Goal: Information Seeking & Learning: Learn about a topic

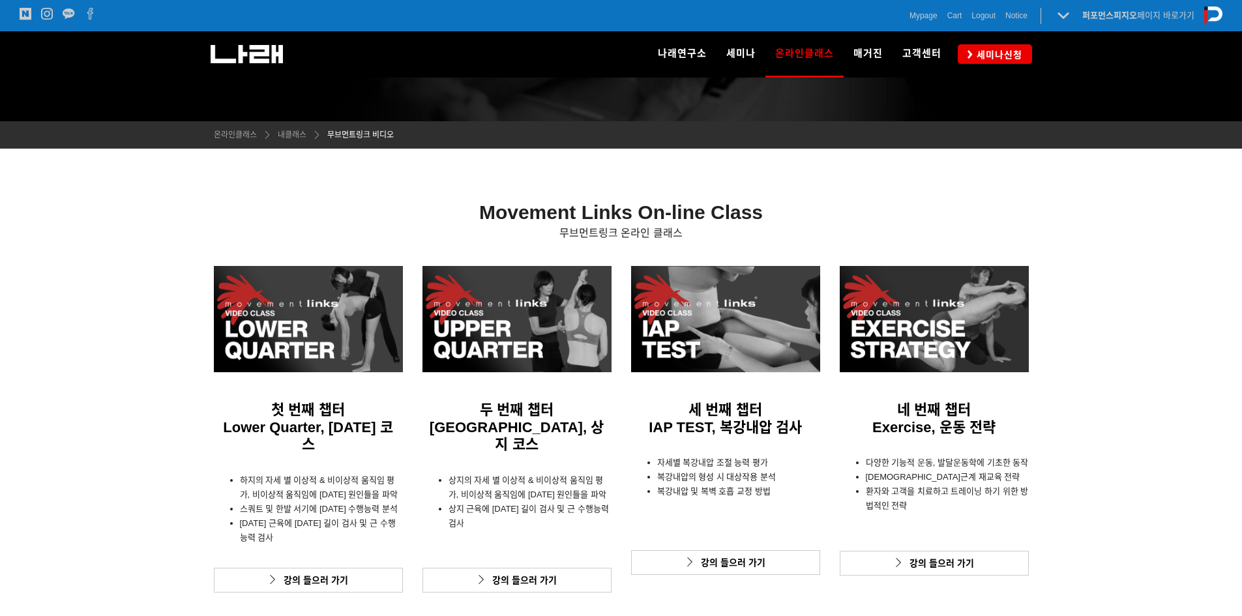
scroll to position [331, 0]
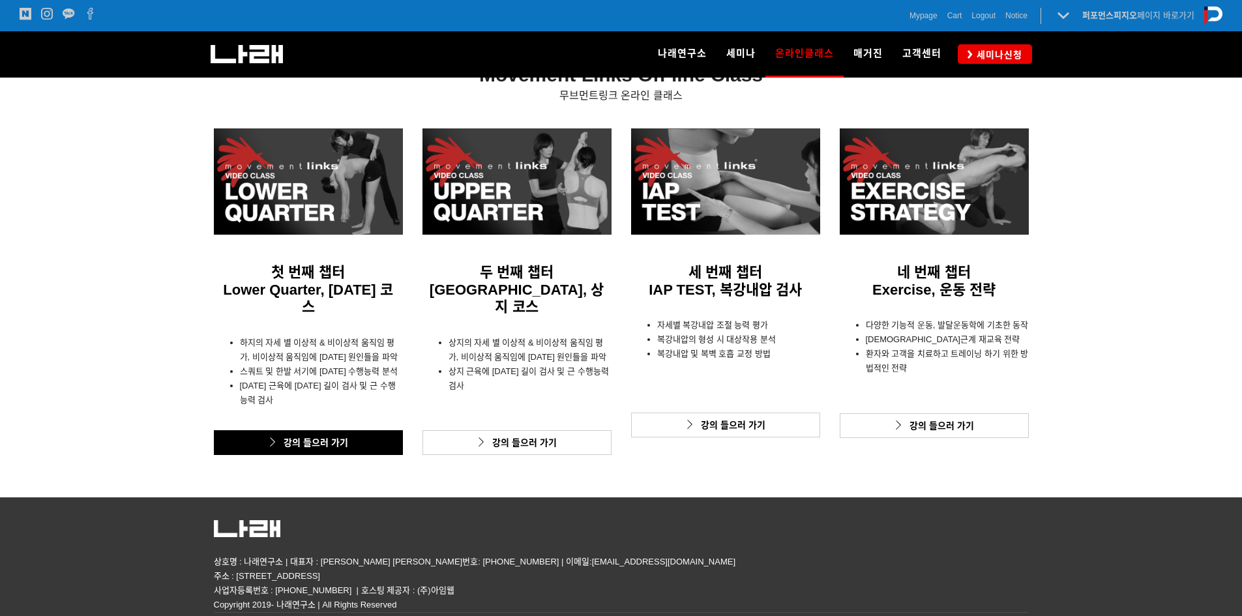
click at [363, 430] on link "강의 들으러 가기" at bounding box center [308, 442] width 189 height 25
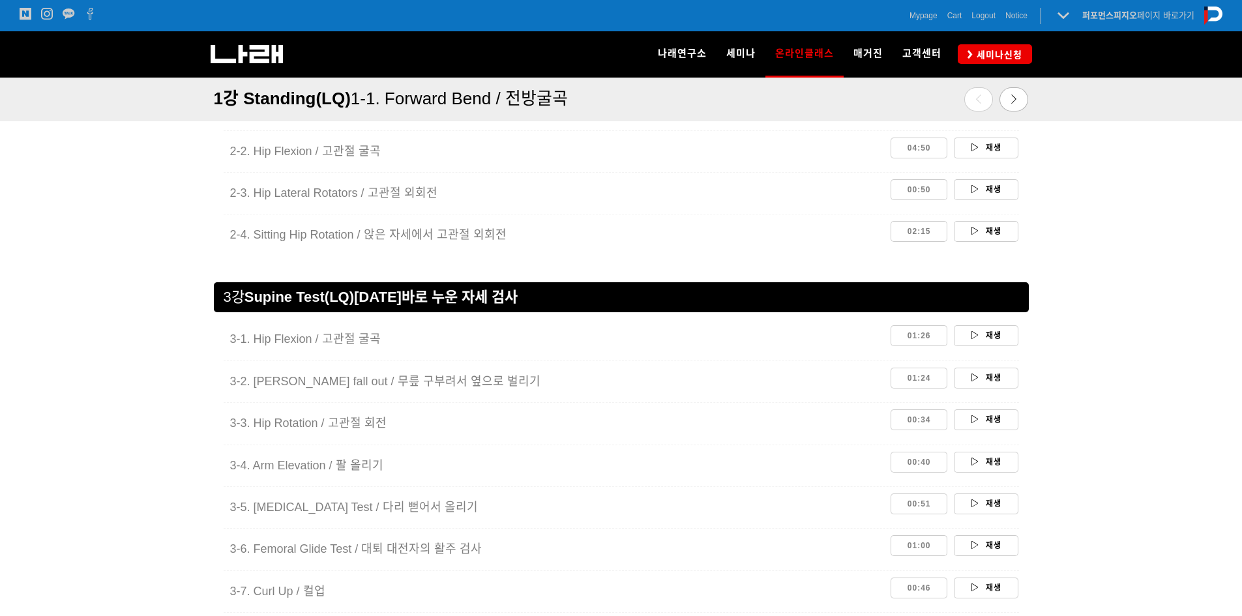
scroll to position [1543, 0]
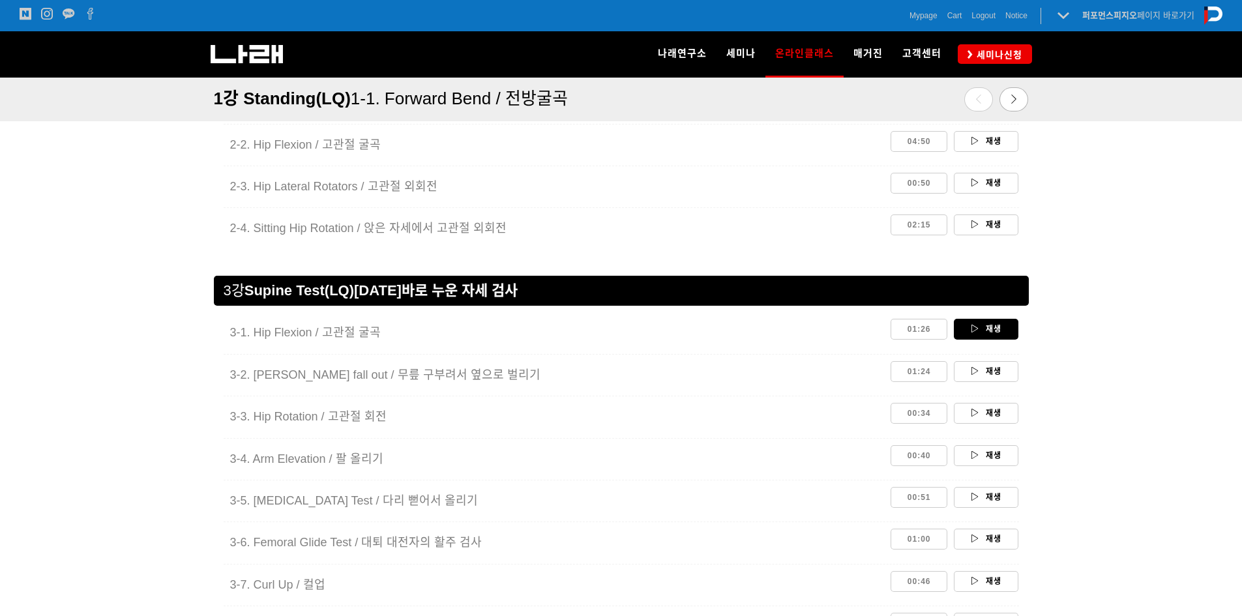
click at [978, 337] on link "재생" at bounding box center [986, 329] width 65 height 21
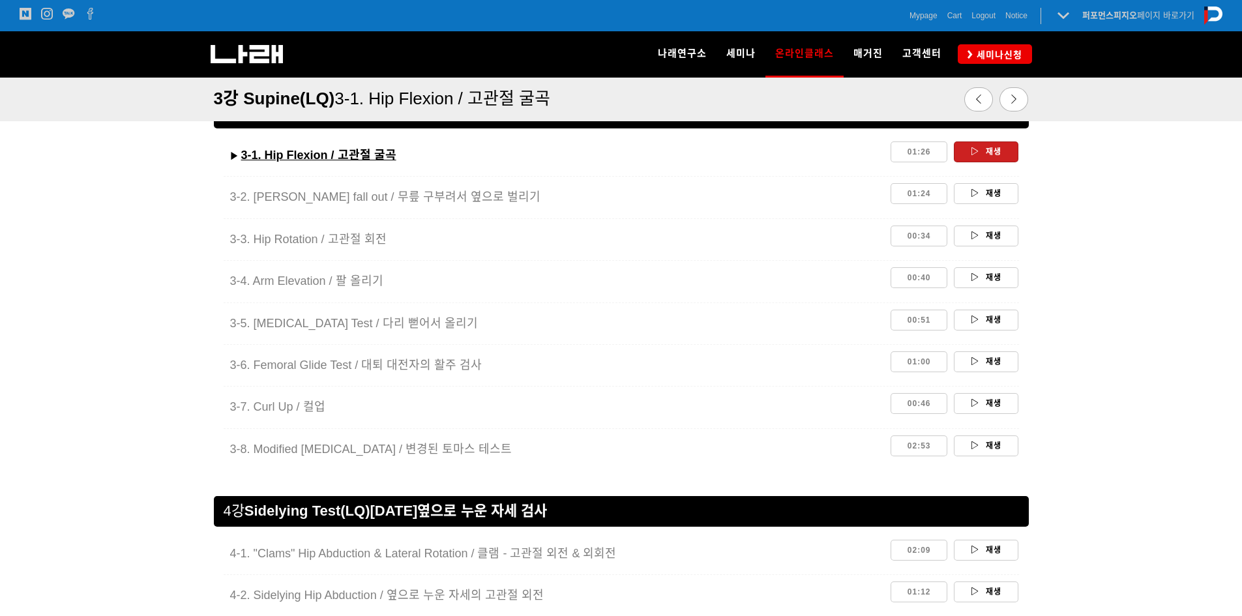
scroll to position [1646, 0]
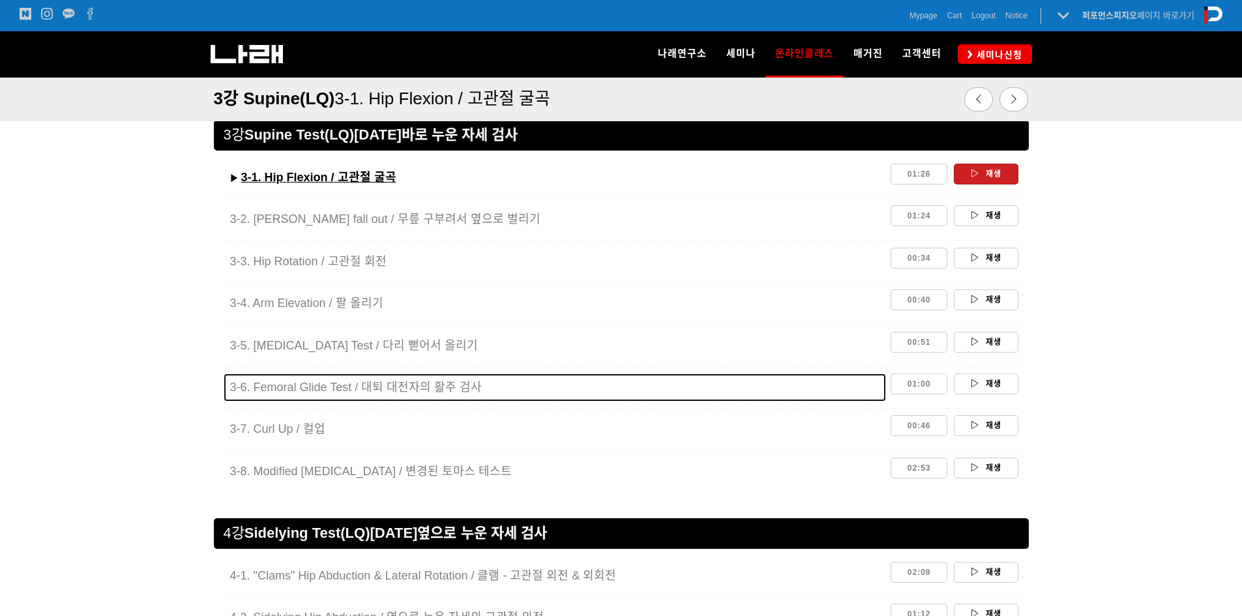
click at [443, 388] on span "6. Femoral Glide Test / 대퇴 대전자의 활주 검사" at bounding box center [362, 387] width 242 height 13
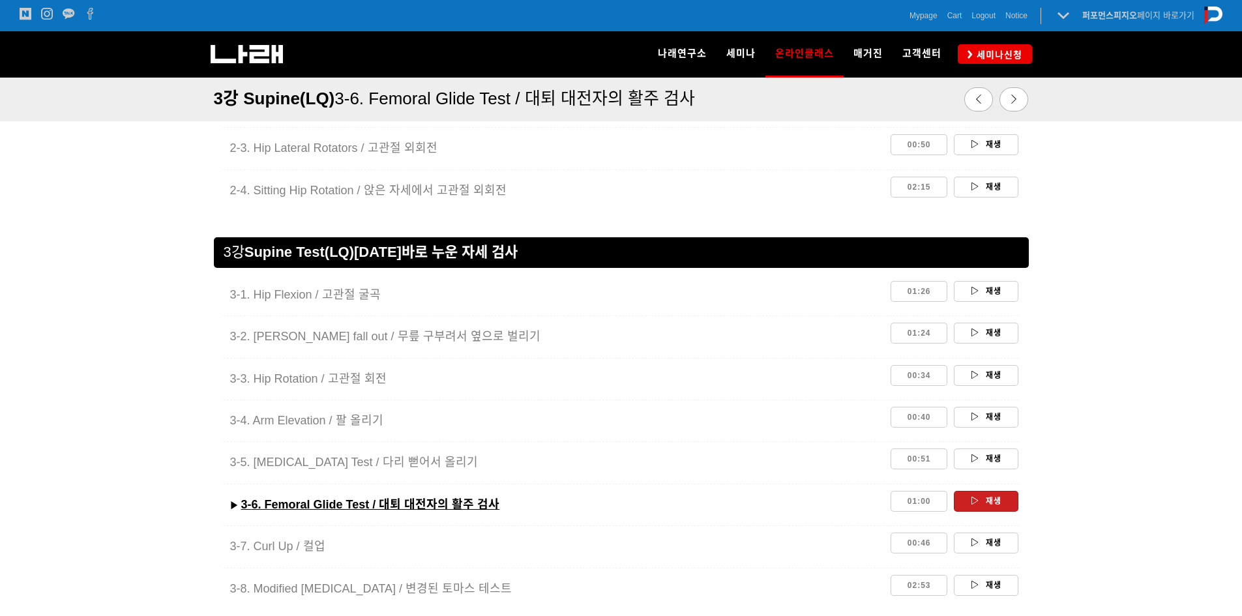
scroll to position [1515, 0]
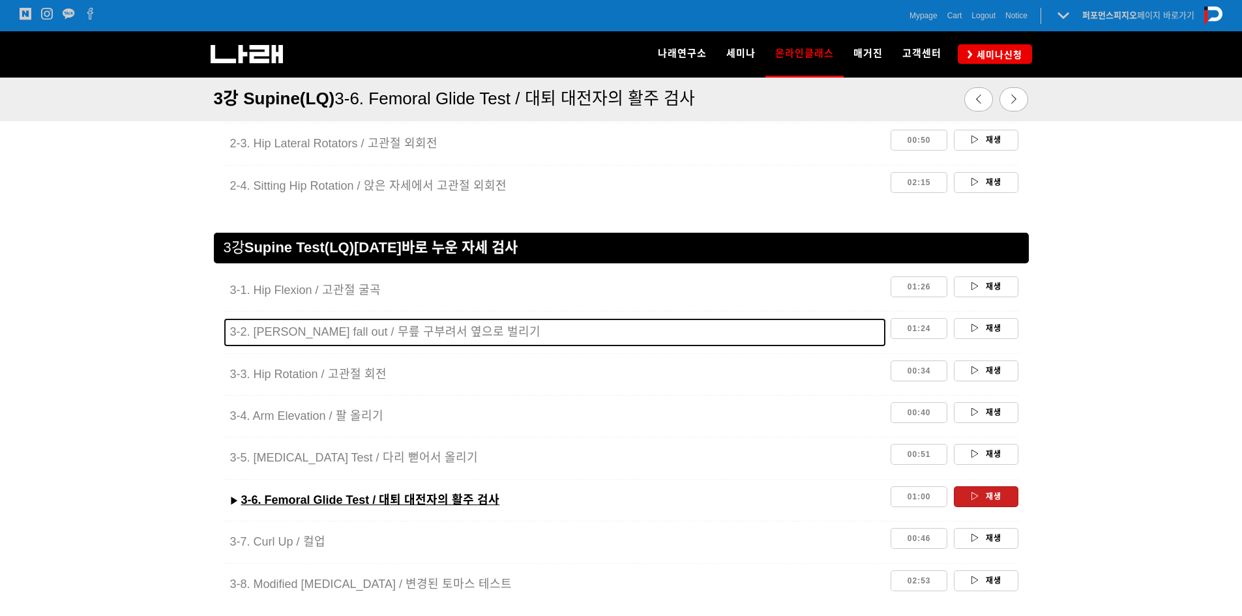
click at [449, 338] on span "3-2. [PERSON_NAME] fall out / 무릎 구부려서 옆으로 벌리기" at bounding box center [385, 331] width 310 height 13
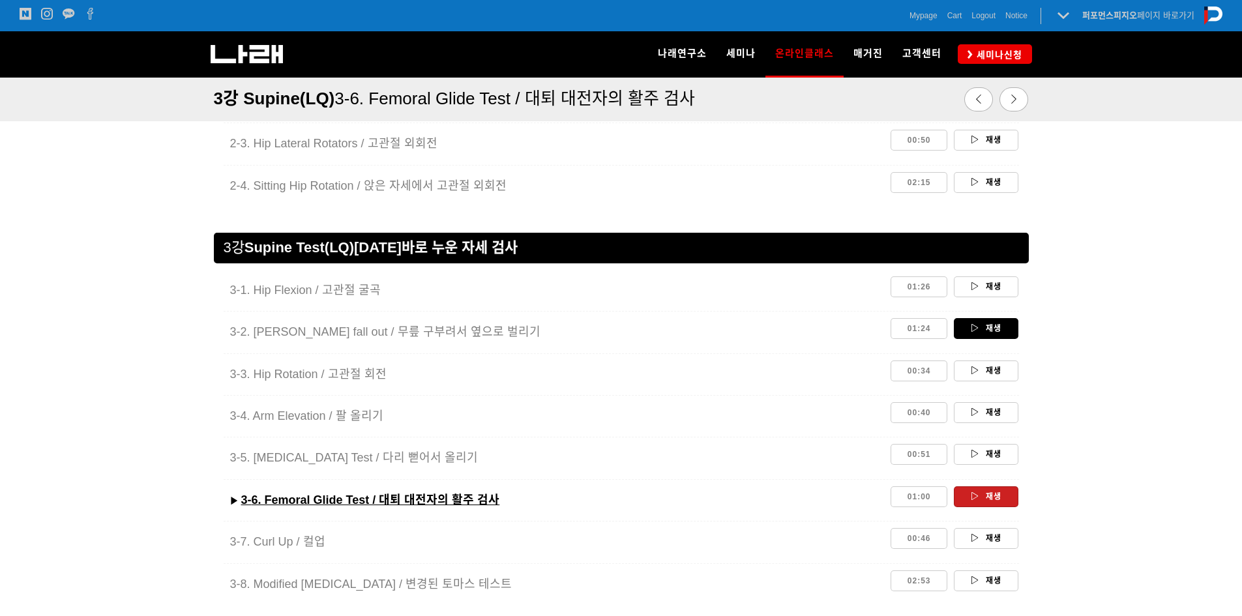
click at [1010, 330] on link "재생" at bounding box center [986, 328] width 65 height 21
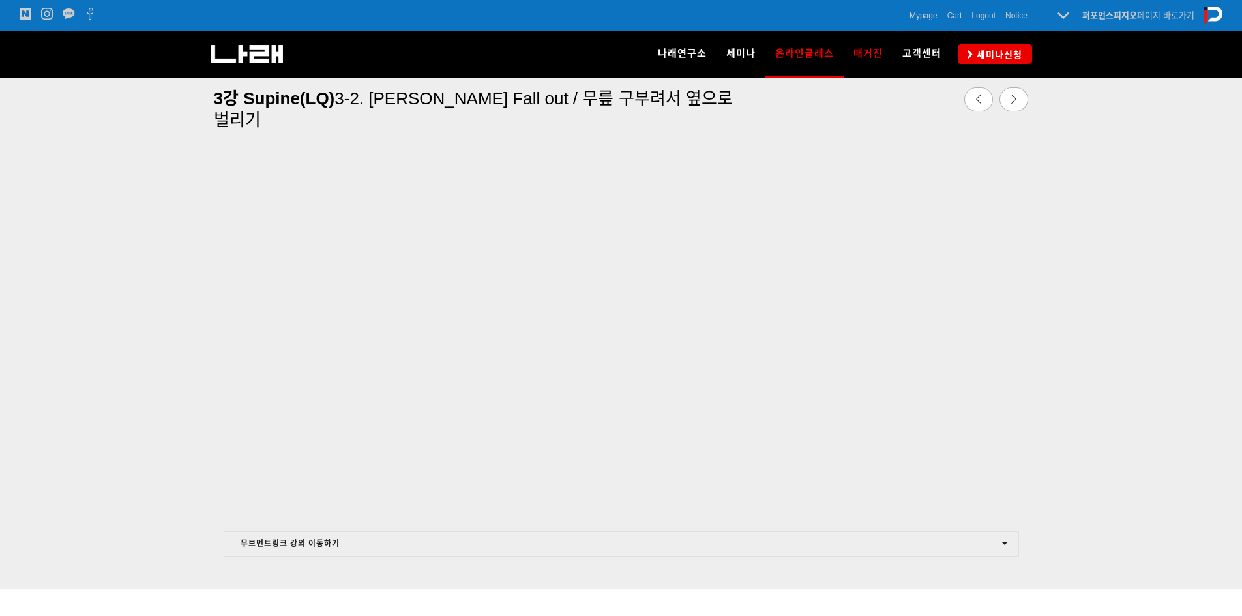
scroll to position [472, 0]
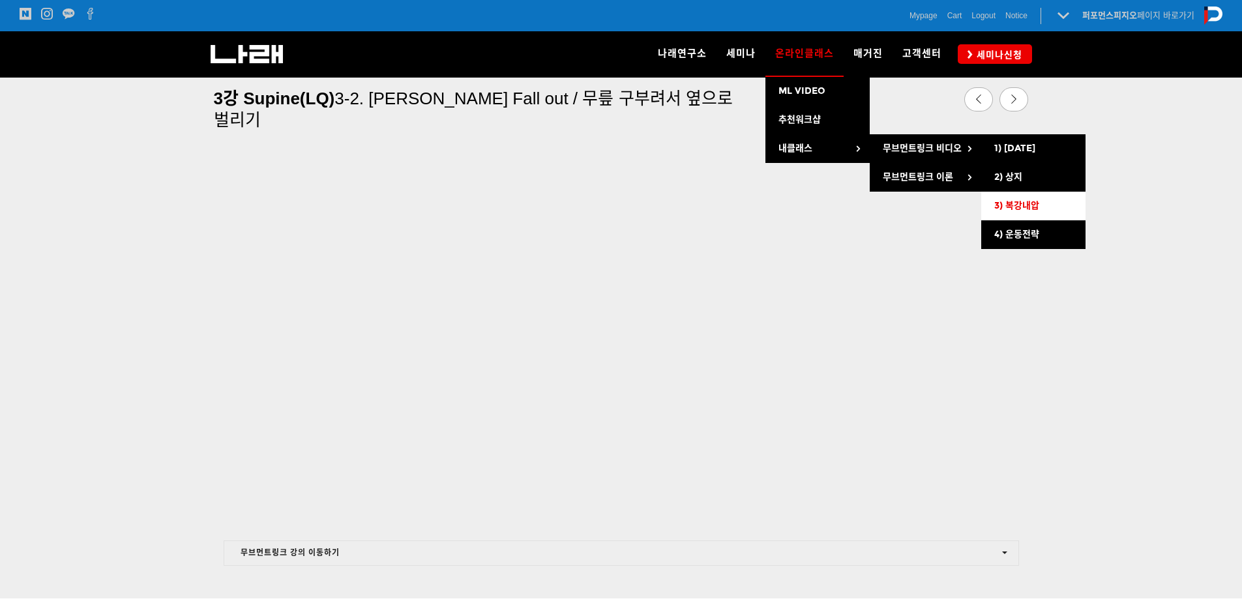
click at [1036, 200] on span "3) 복강내압" at bounding box center [1016, 205] width 45 height 11
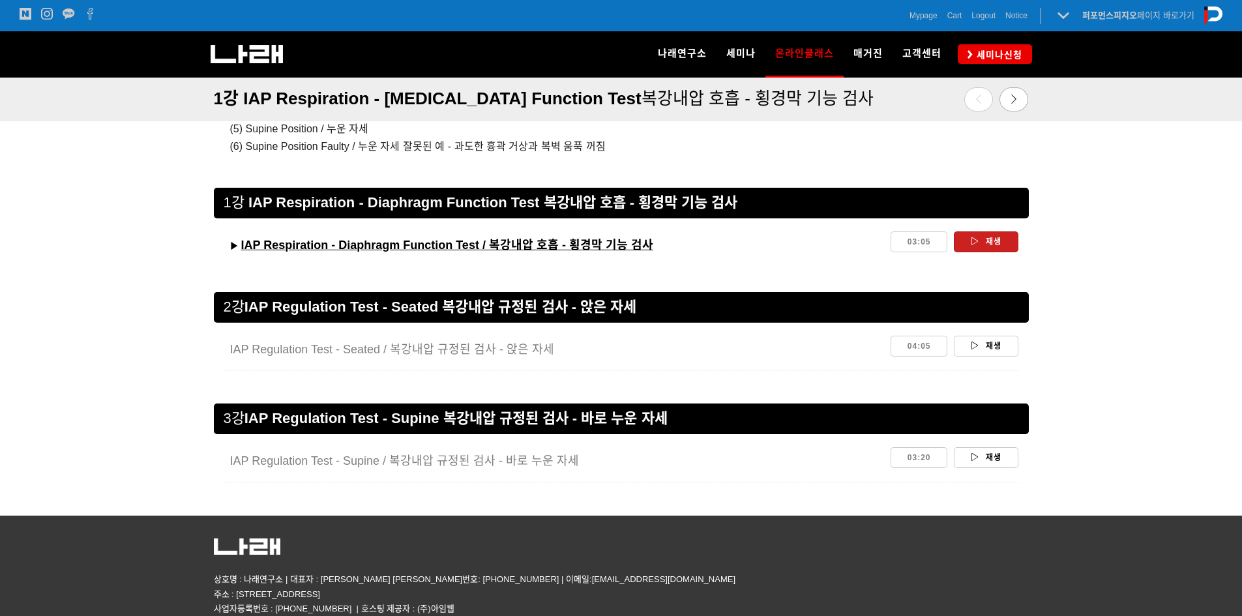
scroll to position [1087, 0]
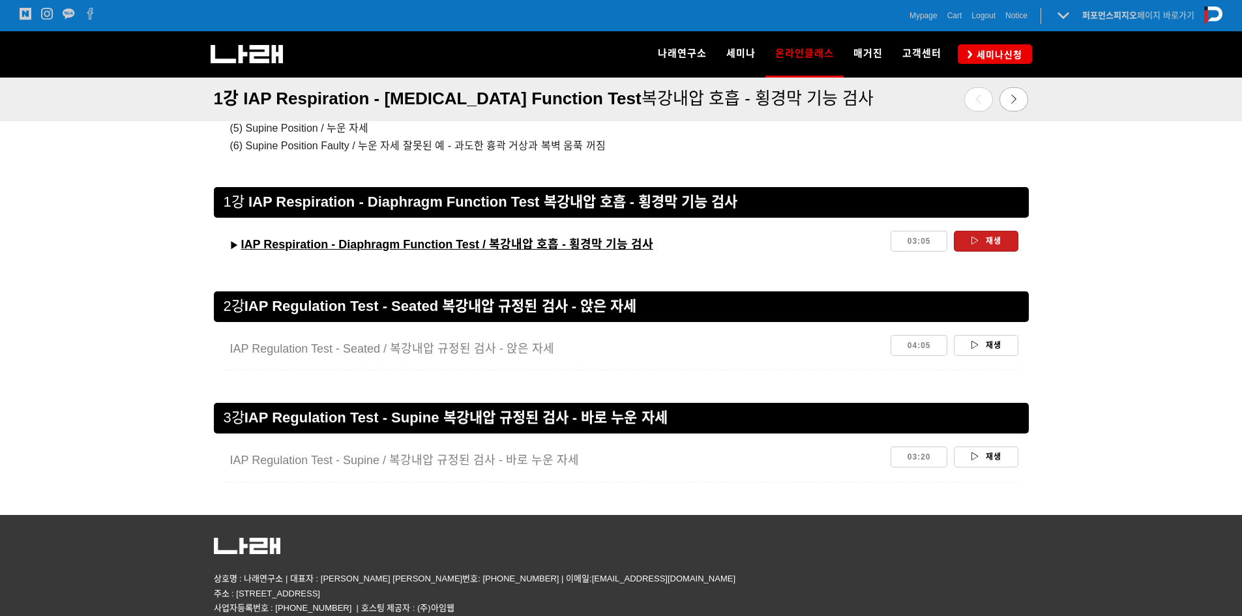
click at [1013, 241] on link "재생" at bounding box center [986, 241] width 65 height 21
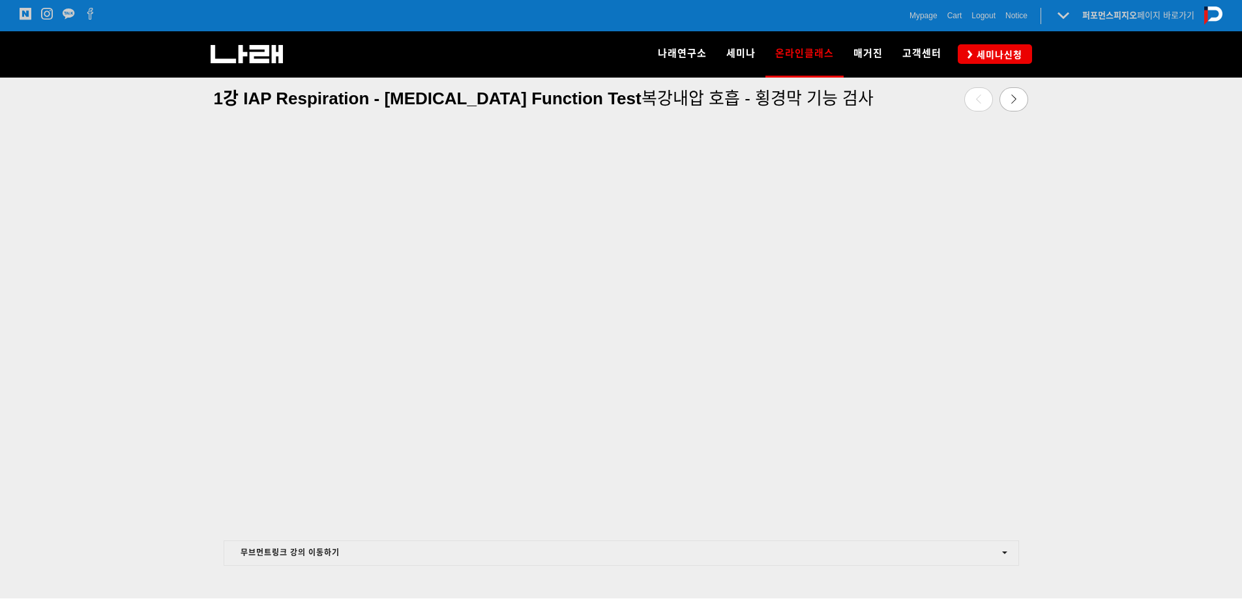
scroll to position [407, 0]
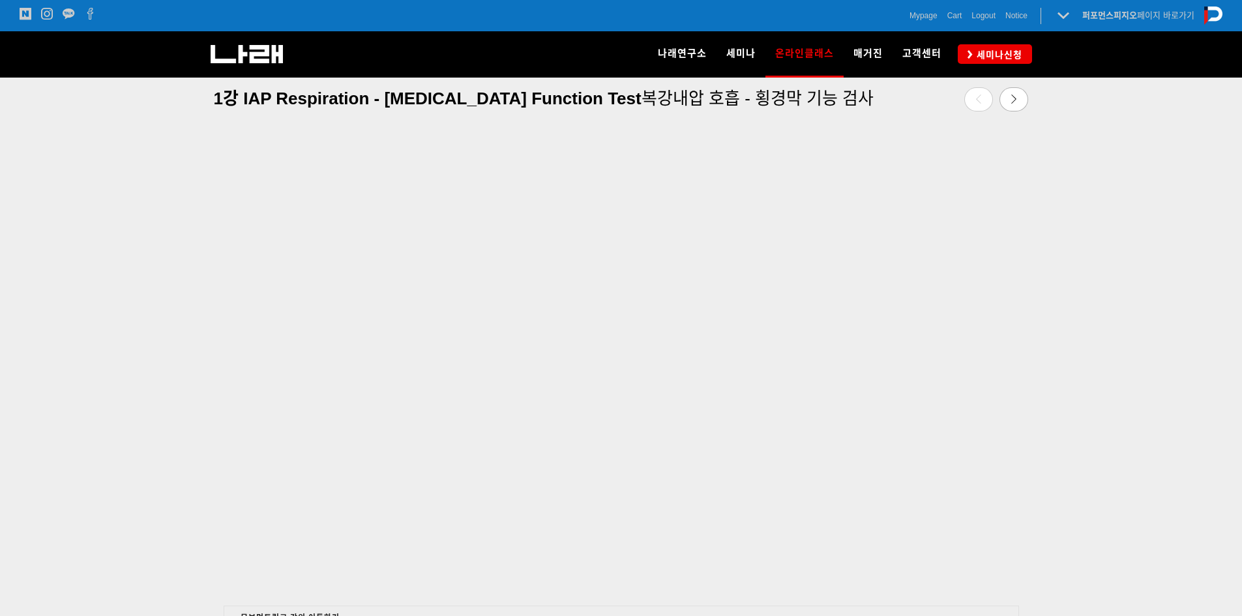
click at [1102, 209] on div at bounding box center [621, 382] width 1242 height 564
click at [0, 460] on div at bounding box center [621, 382] width 1242 height 564
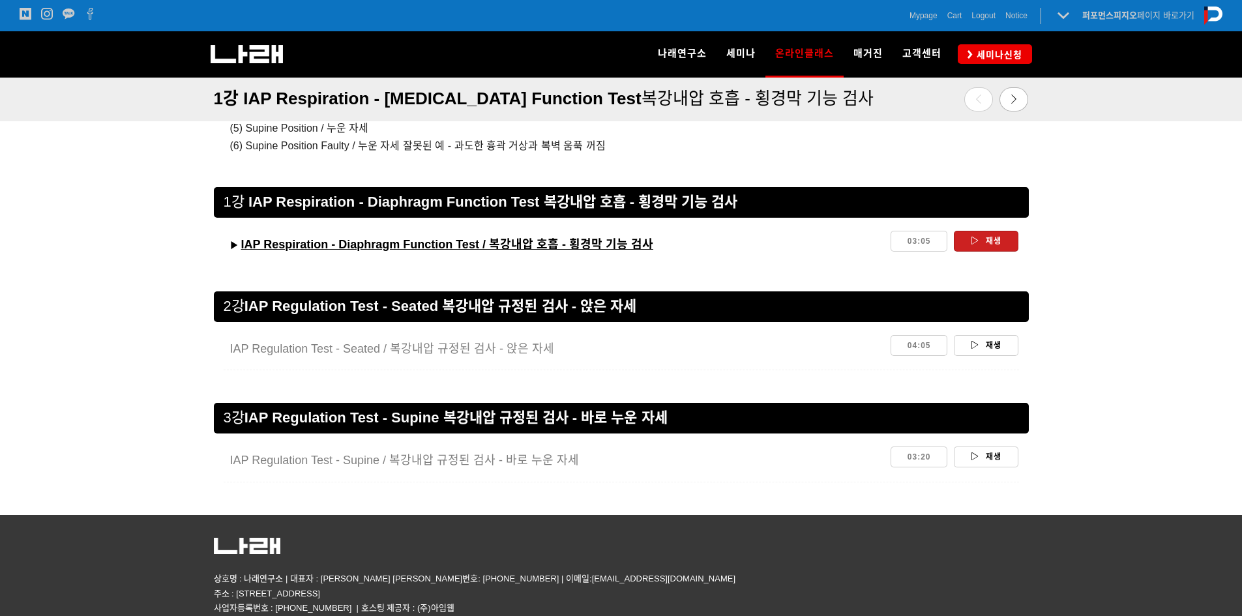
scroll to position [1122, 0]
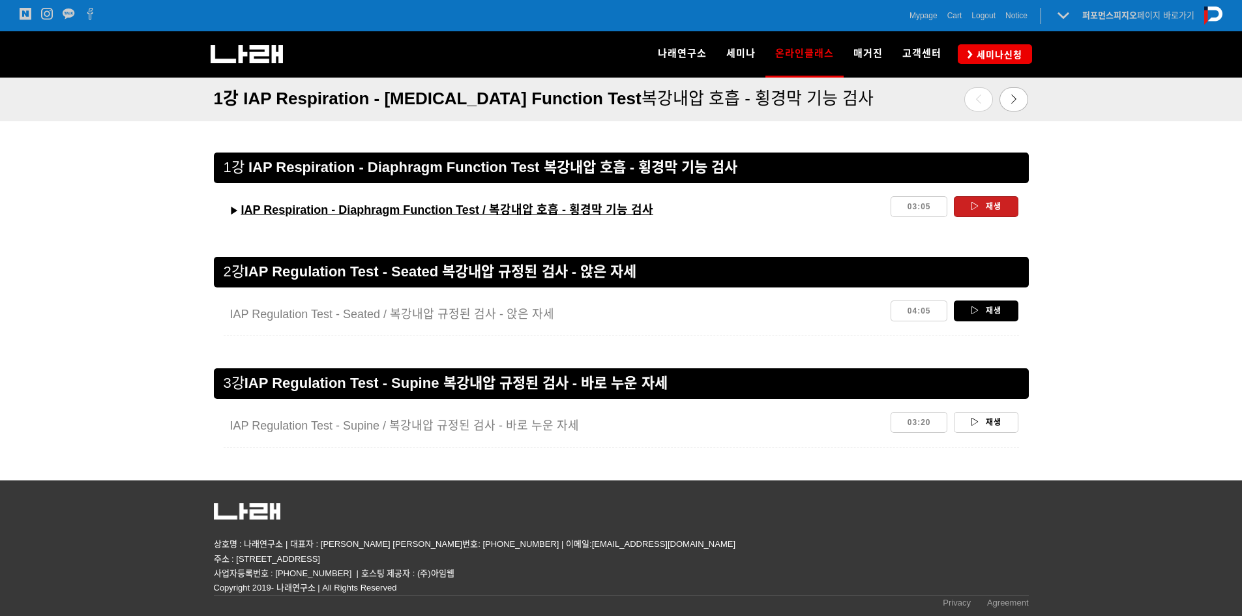
click at [1000, 310] on link "재생" at bounding box center [986, 311] width 65 height 21
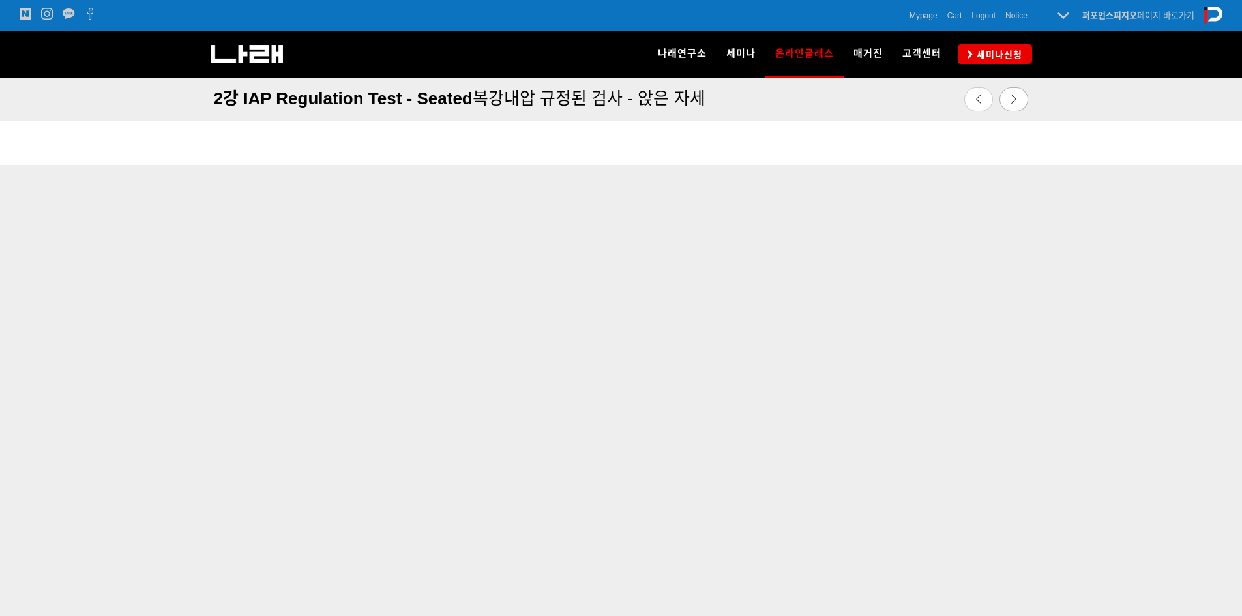
scroll to position [537, 0]
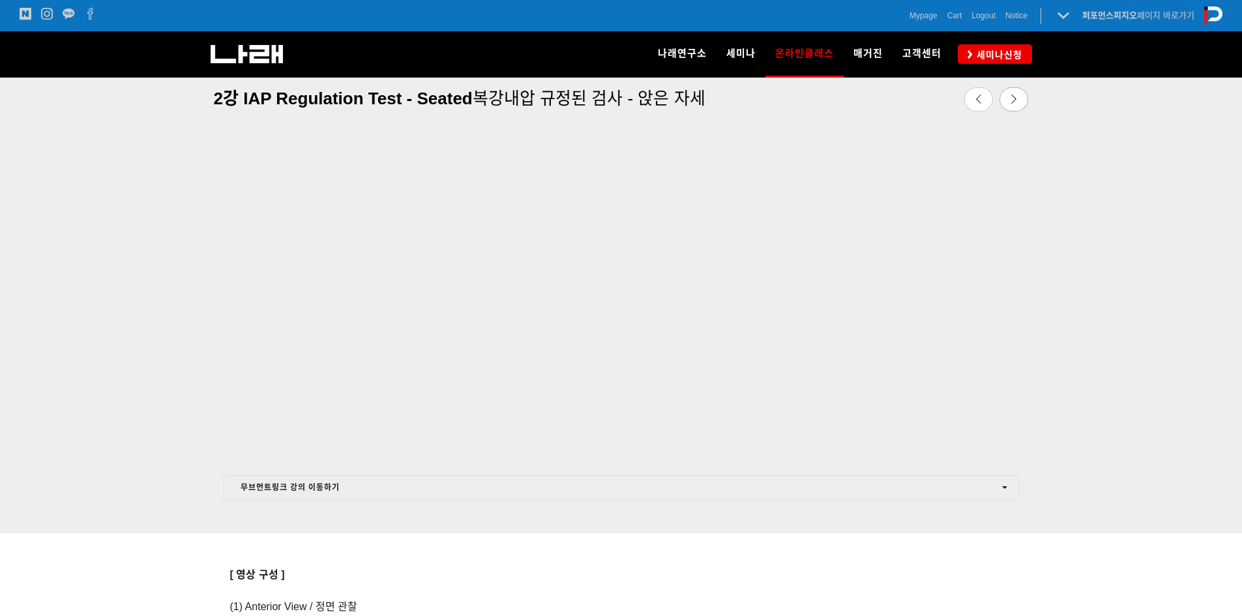
drag, startPoint x: 205, startPoint y: 445, endPoint x: 215, endPoint y: 443, distance: 10.0
click at [211, 445] on div at bounding box center [621, 231] width 835 height 458
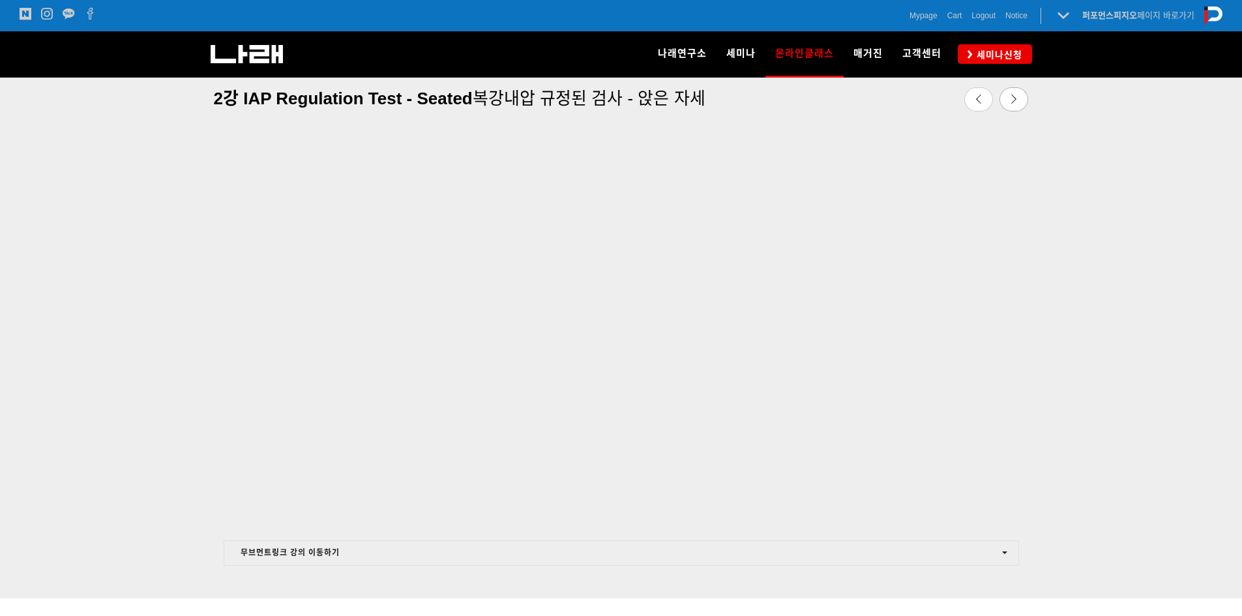
click at [893, 582] on div at bounding box center [621, 582] width 815 height 13
click at [658, 565] on div "무브먼트링크 강의 이동하기 Chapter 1. Lower Quarter 1강. Standing Test(LQ) 2강. Sitting Tes…" at bounding box center [621, 317] width 835 height 564
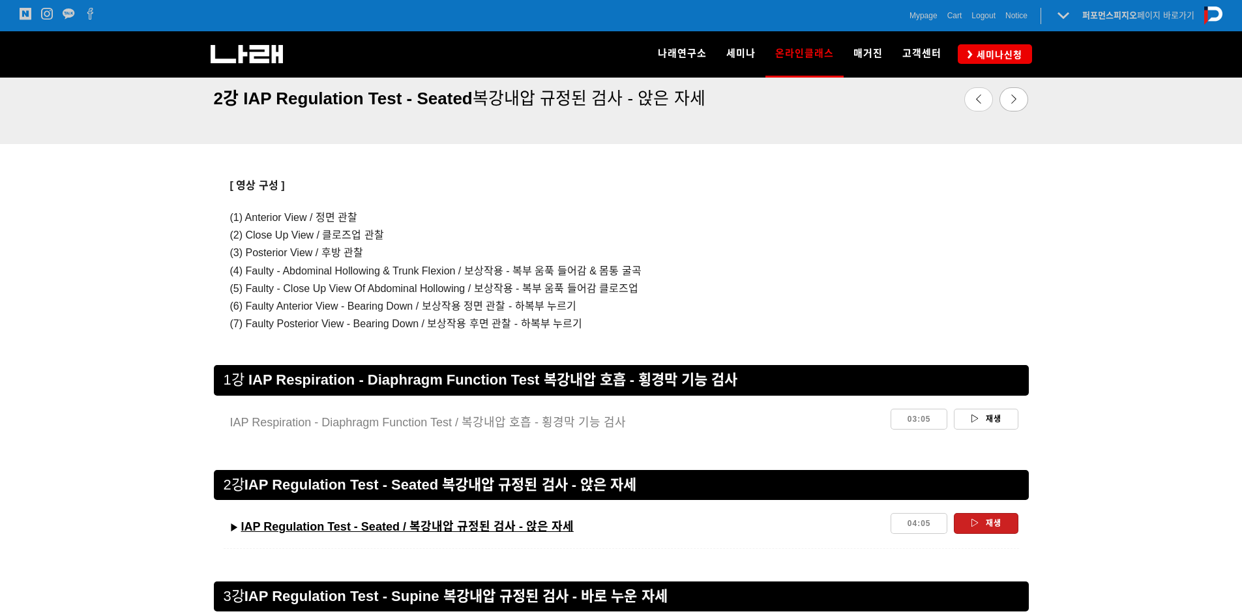
scroll to position [1124, 0]
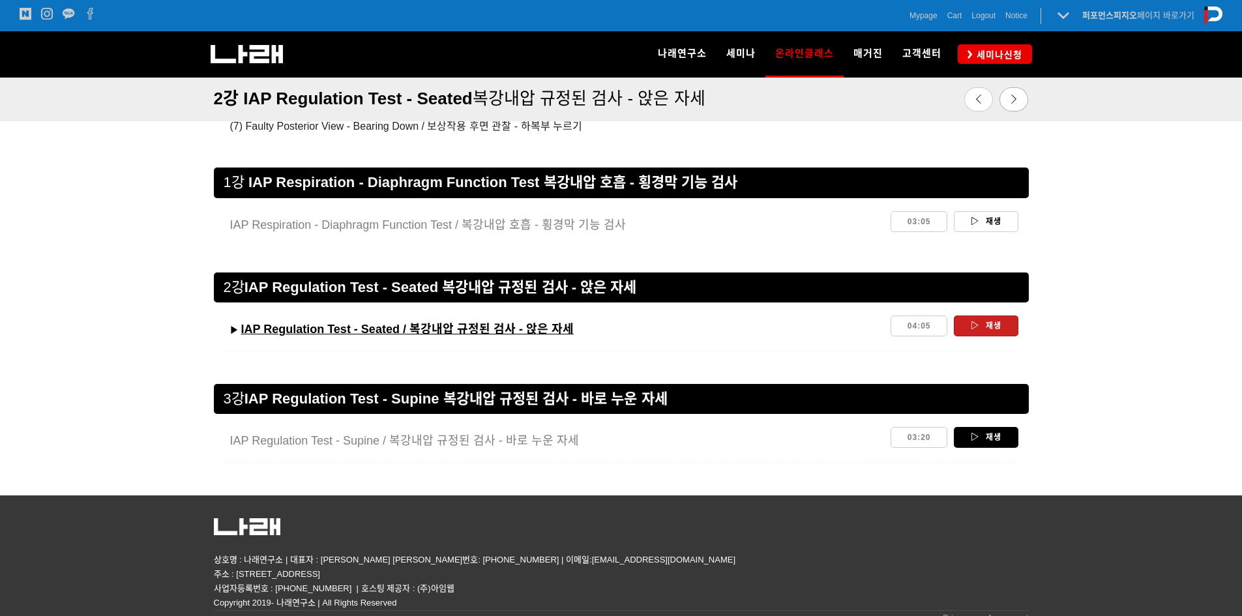
click at [994, 439] on link "재생" at bounding box center [986, 437] width 65 height 21
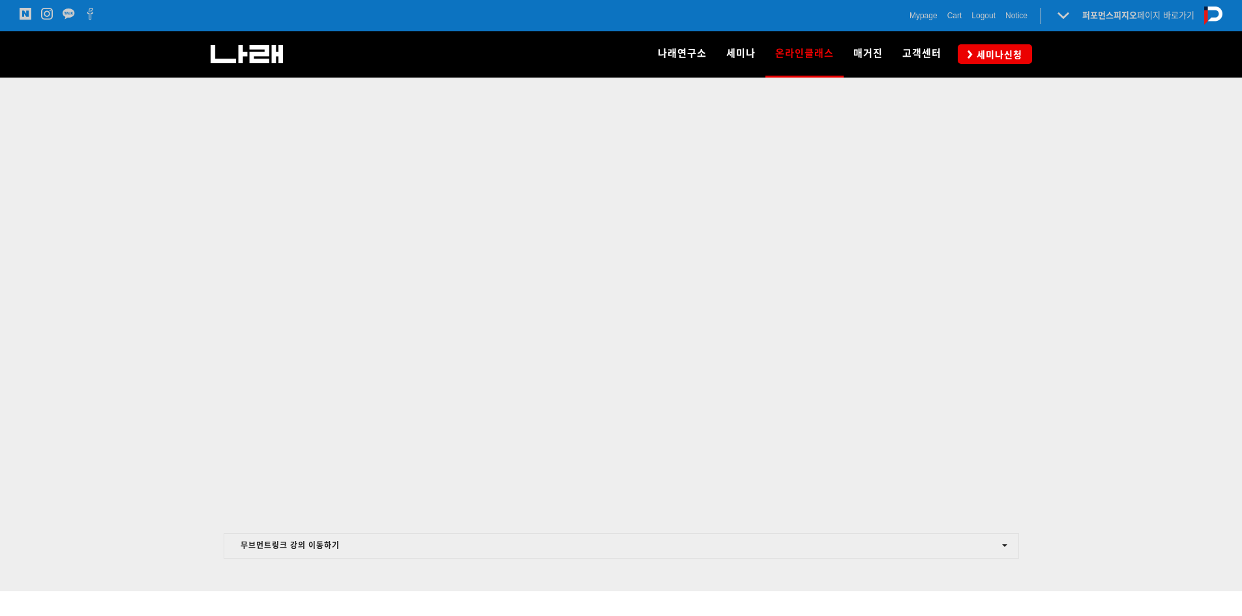
scroll to position [407, 0]
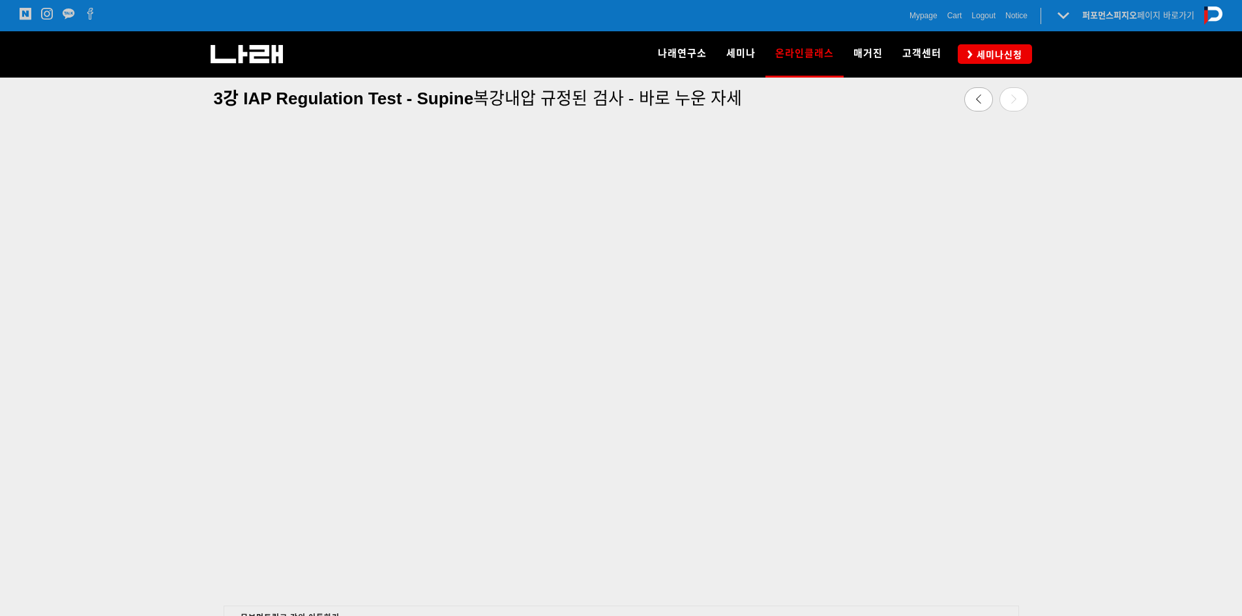
click at [1133, 363] on div at bounding box center [621, 382] width 1242 height 564
